Goal: Task Accomplishment & Management: Manage account settings

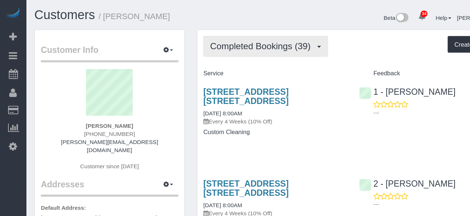
click at [267, 43] on span "Completed Bookings (39)" at bounding box center [238, 41] width 95 height 9
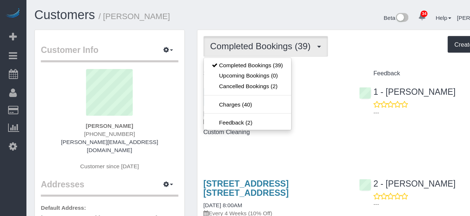
click at [314, 128] on div at bounding box center [235, 108] width 470 height 216
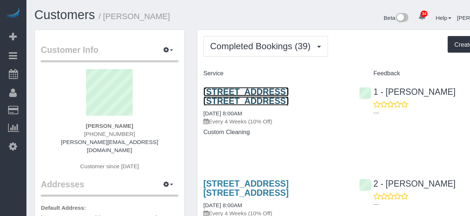
click at [262, 80] on link "[STREET_ADDRESS] [STREET_ADDRESS]" at bounding box center [224, 87] width 78 height 17
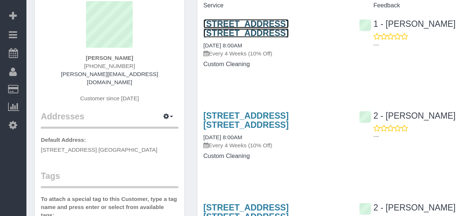
scroll to position [43, 0]
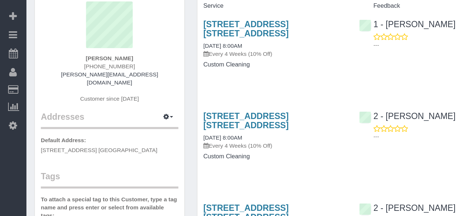
copy span "[STREET_ADDRESS] [GEOGRAPHIC_DATA]"
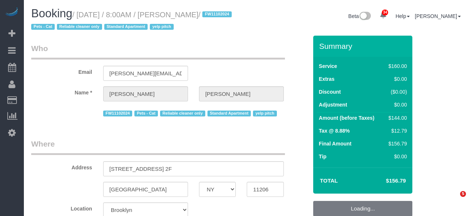
select select "NY"
select select "number:89"
select select "number:90"
select select "number:14"
select select "number:5"
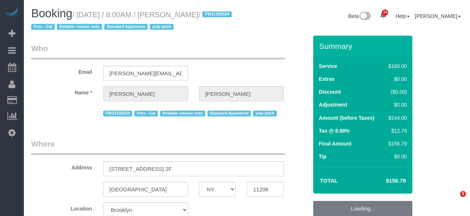
select select "object:1478"
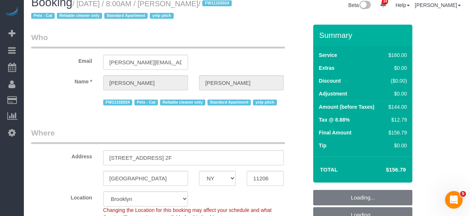
select select "spot1"
